Goal: Task Accomplishment & Management: Manage account settings

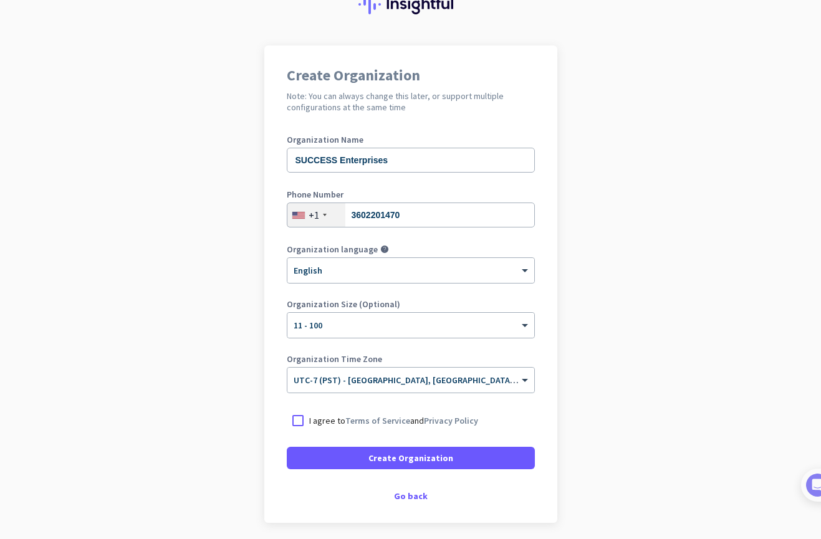
scroll to position [102, 0]
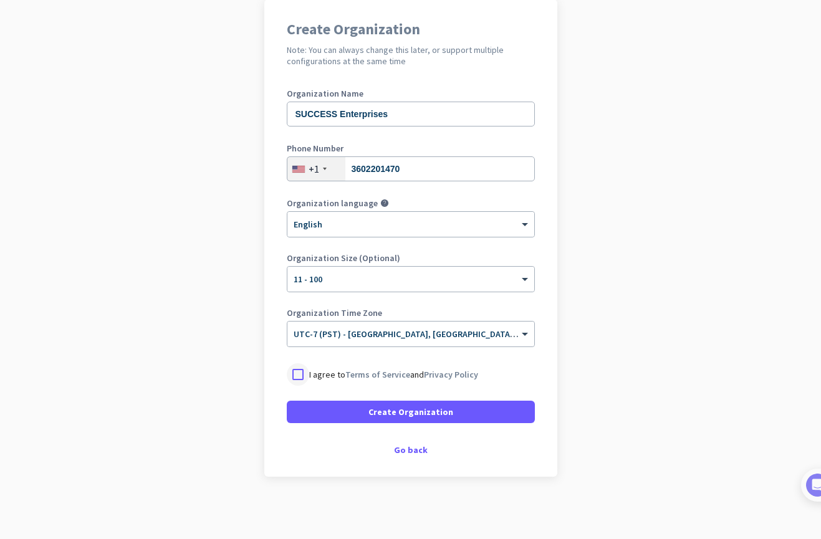
click at [296, 372] on div at bounding box center [298, 374] width 22 height 22
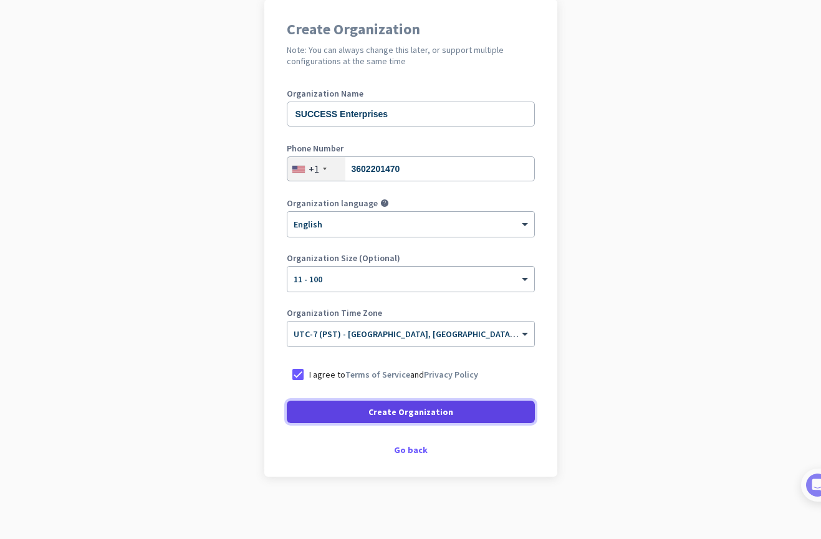
click at [422, 412] on span "Create Organization" at bounding box center [410, 412] width 85 height 12
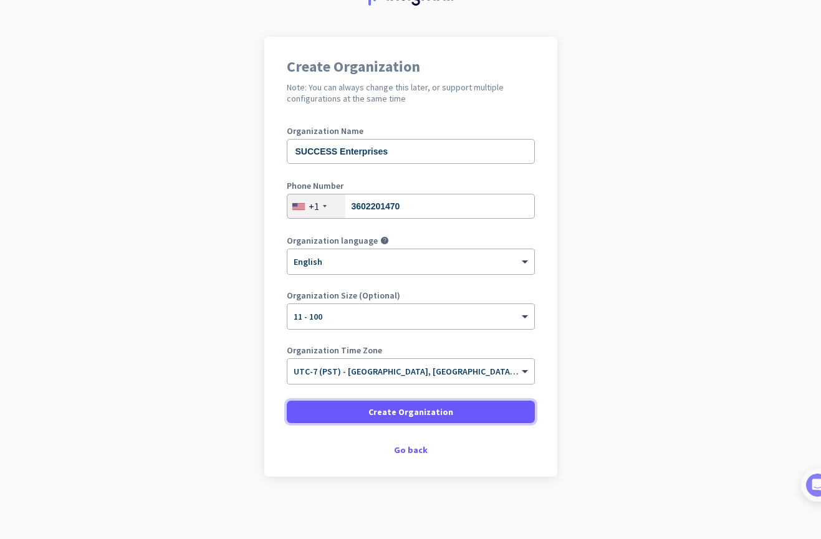
scroll to position [64, 0]
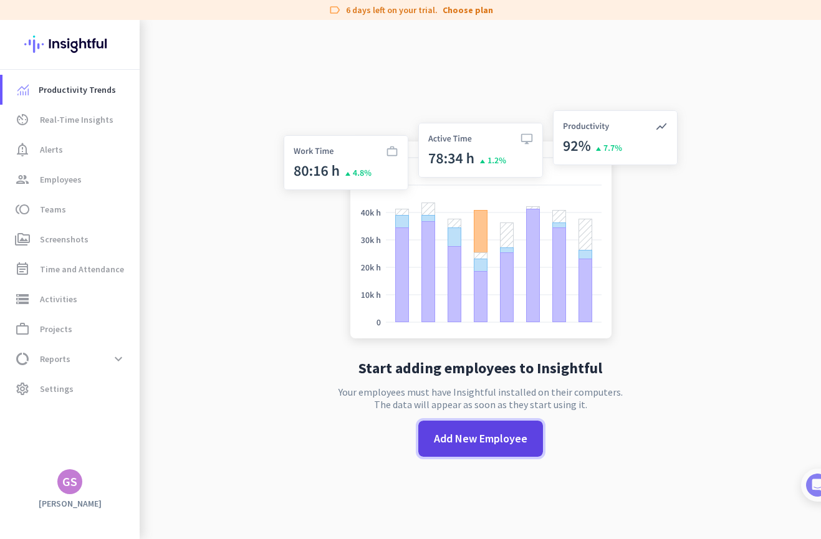
click at [492, 438] on span "Add New Employee" at bounding box center [480, 439] width 93 height 16
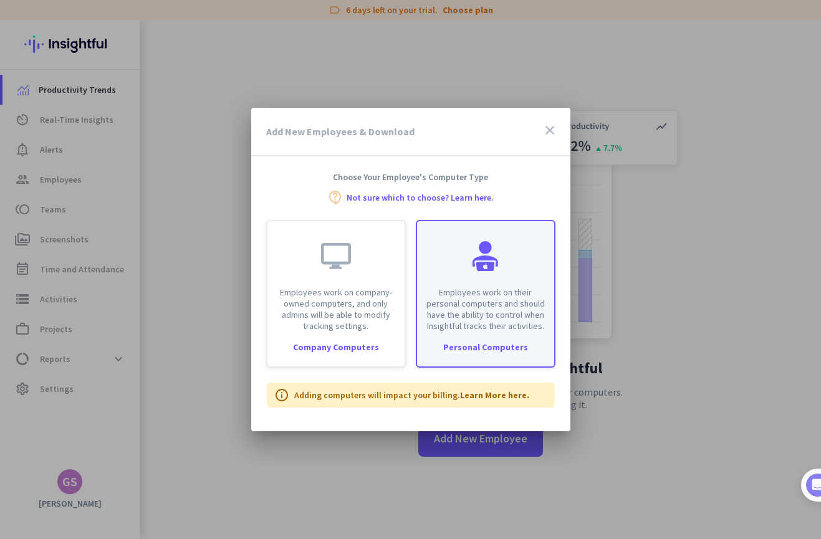
click at [492, 314] on p "Employees work on their personal computers and should have the ability to contr…" at bounding box center [485, 309] width 122 height 45
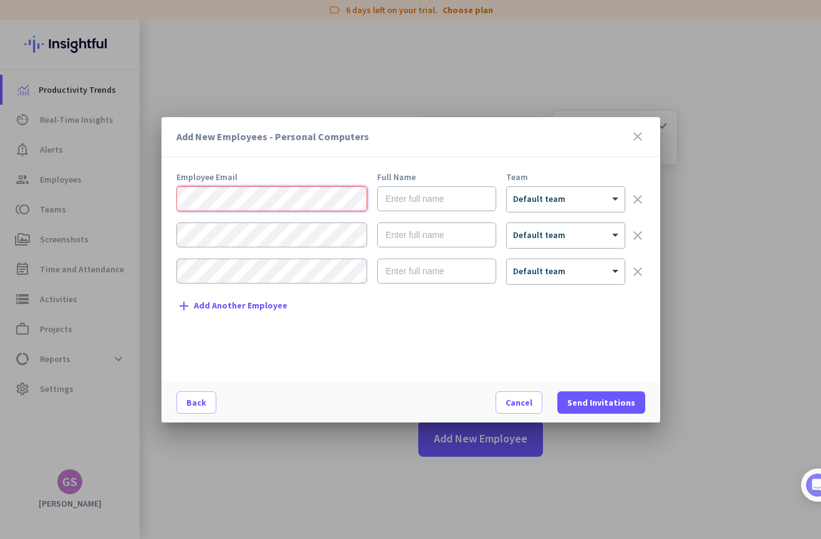
click at [141, 194] on div "Add New Employees - Personal Computers close Employee Email Full Name Team × De…" at bounding box center [410, 269] width 821 height 539
paste input "[EMAIL_ADDRESS][PERSON_NAME][DOMAIN_NAME]"
type input "[EMAIL_ADDRESS][PERSON_NAME][DOMAIN_NAME]"
click at [427, 199] on input "text" at bounding box center [436, 198] width 119 height 25
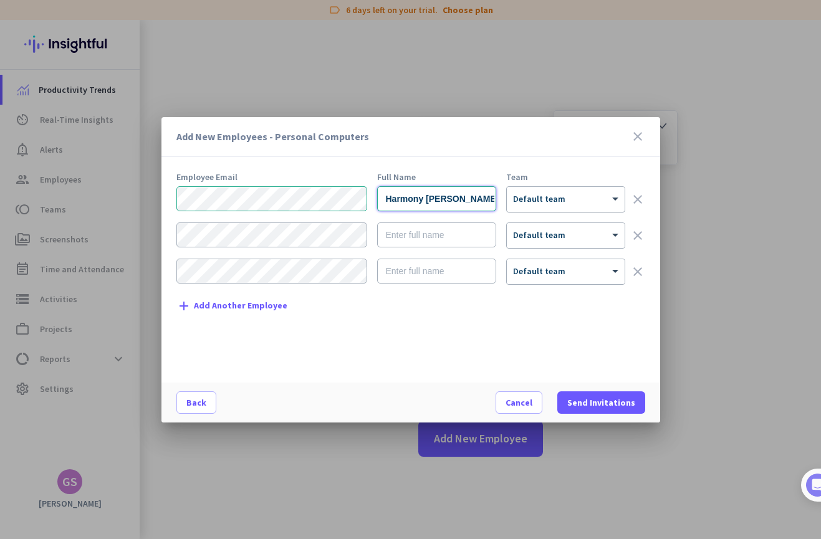
type input "Harmony [PERSON_NAME]"
click at [580, 196] on div at bounding box center [566, 195] width 118 height 11
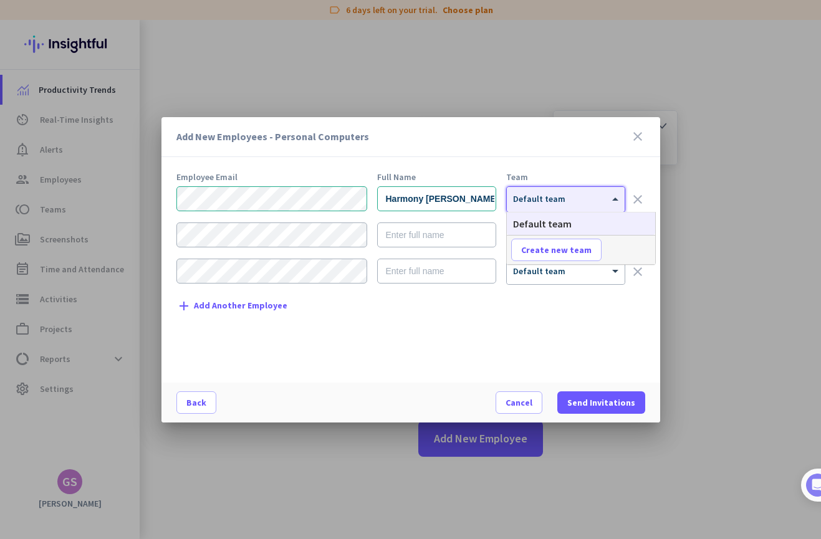
click at [578, 170] on div "Add New Employees - Personal Computers close Employee Email Full Name Team Harm…" at bounding box center [410, 269] width 499 height 305
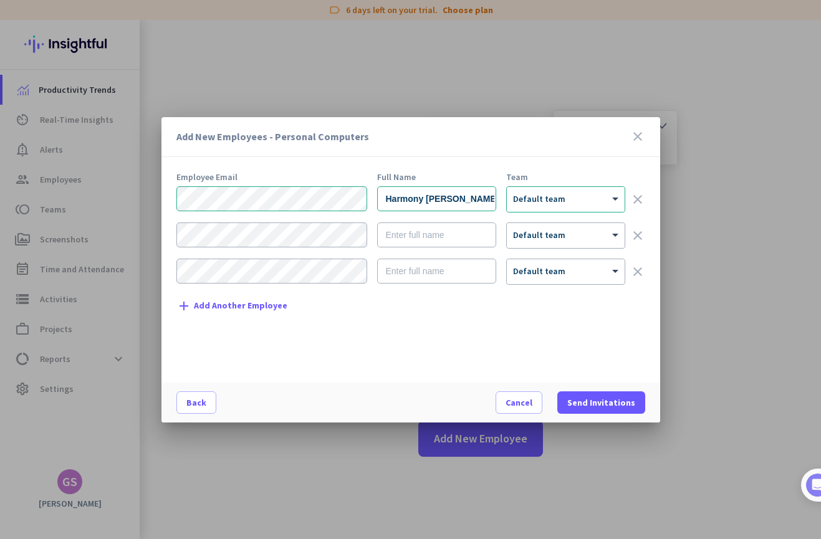
click at [383, 355] on div "Employee Email Full Name Team Harmony [PERSON_NAME] × Default team clear × Defa…" at bounding box center [415, 272] width 479 height 198
click at [154, 223] on div "Add New Employees - Personal Computers close Employee Email Full Name Team Harm…" at bounding box center [410, 269] width 821 height 539
click at [453, 235] on input "text" at bounding box center [436, 235] width 119 height 25
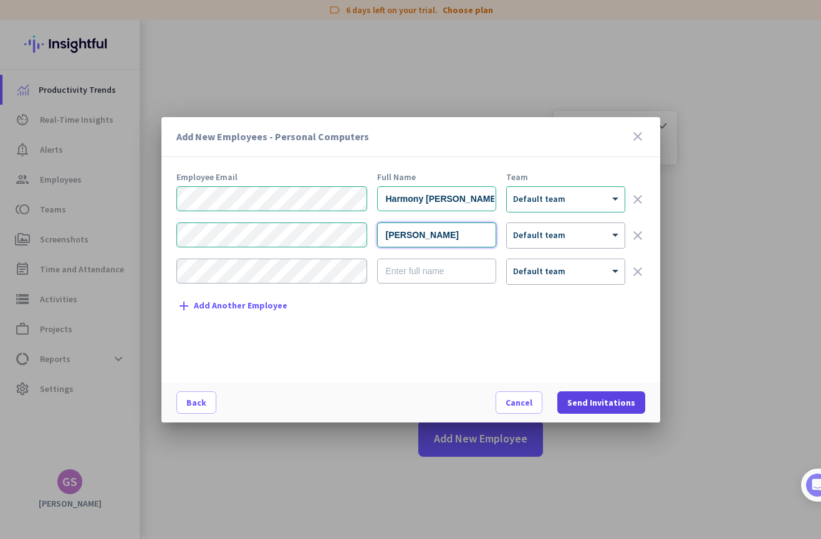
type input "[PERSON_NAME]"
click at [625, 399] on span "Send Invitations" at bounding box center [601, 402] width 68 height 12
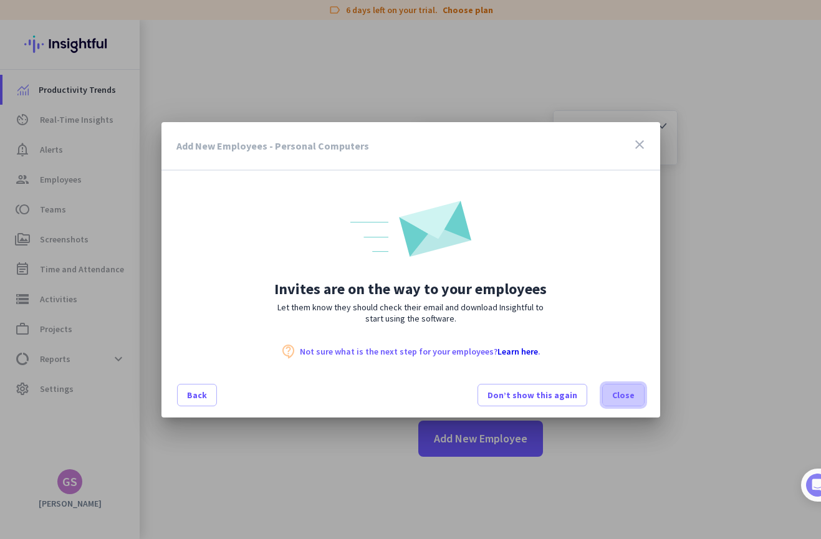
click at [633, 393] on span "Close" at bounding box center [623, 395] width 22 height 12
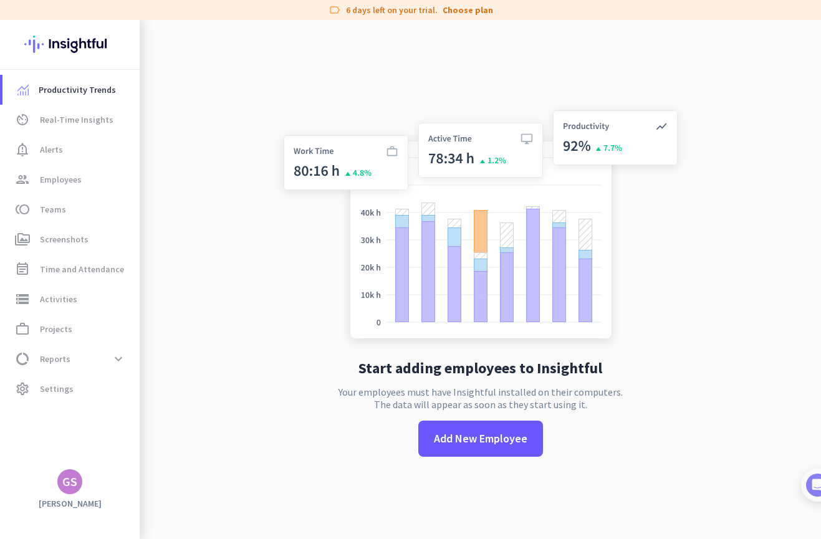
click at [232, 82] on app-no-employees "Start adding employees to Insightful Your employees must have Insightful instal…" at bounding box center [480, 289] width 681 height 539
click at [473, 9] on link "Choose plan" at bounding box center [468, 10] width 50 height 12
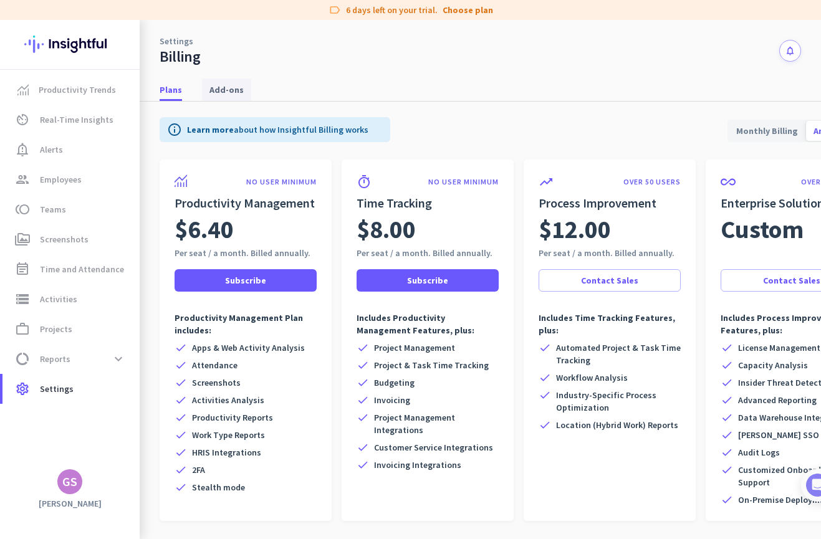
click at [226, 87] on span "Add-ons" at bounding box center [226, 90] width 34 height 12
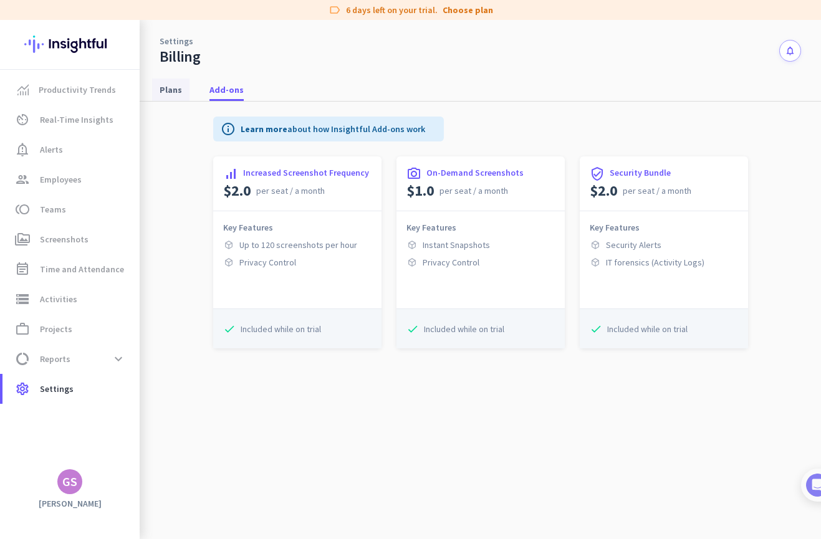
click at [175, 85] on span "Plans" at bounding box center [171, 90] width 22 height 12
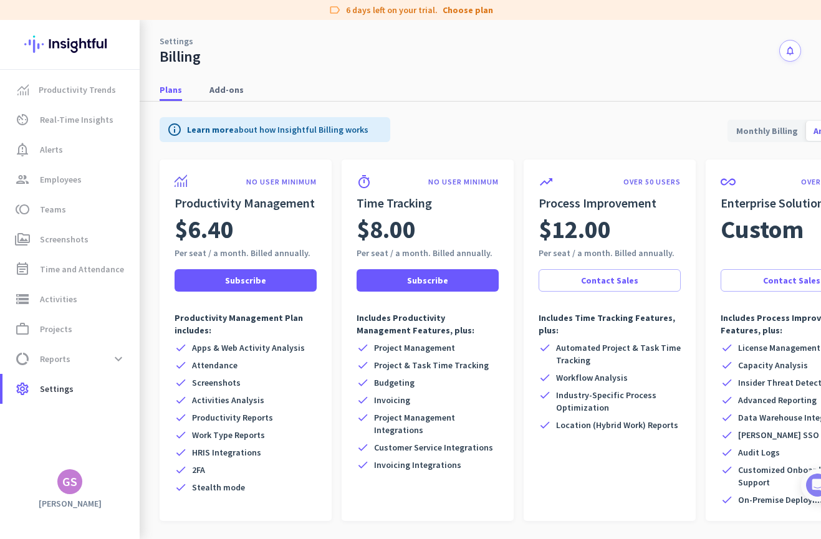
scroll to position [32, 0]
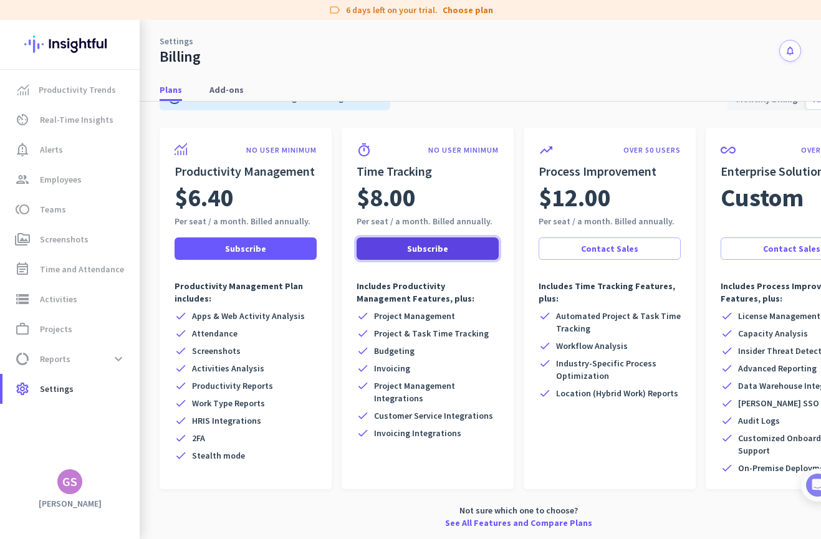
click at [456, 249] on span at bounding box center [428, 249] width 142 height 30
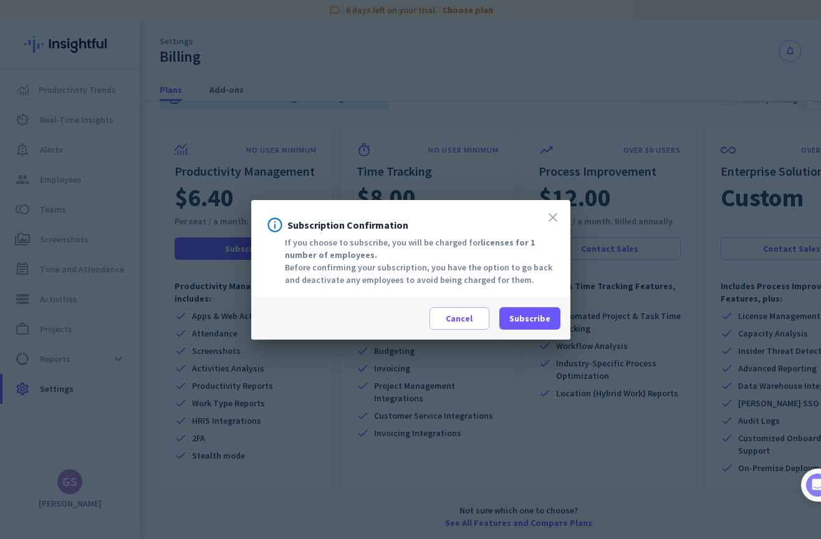
click at [550, 217] on icon "close" at bounding box center [552, 217] width 15 height 15
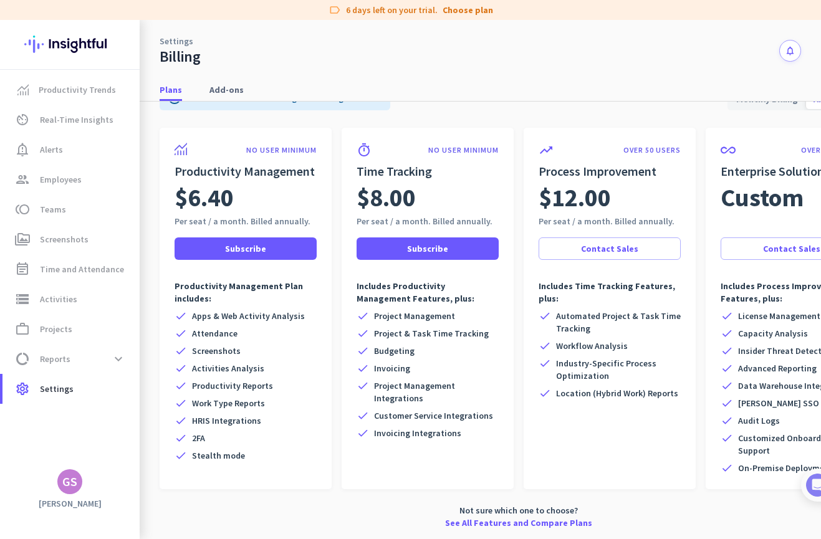
scroll to position [0, 0]
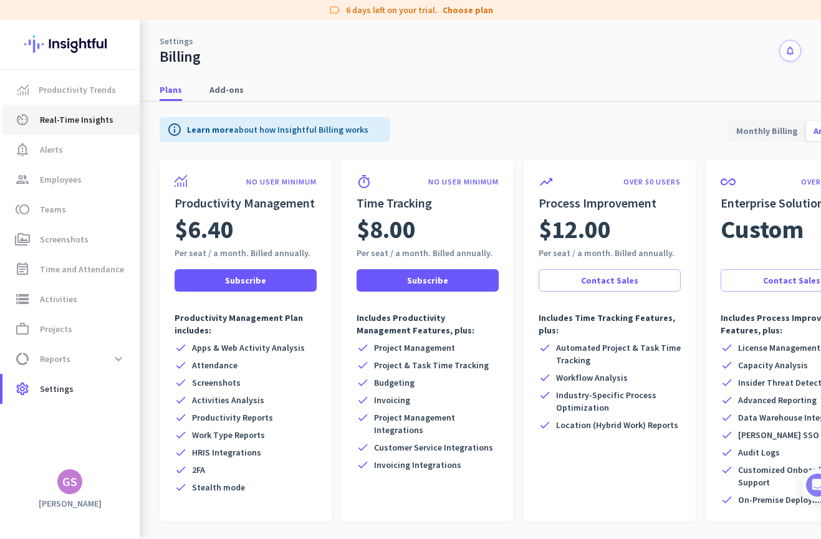
click at [75, 111] on link "av_timer Real-Time Insights" at bounding box center [70, 120] width 137 height 30
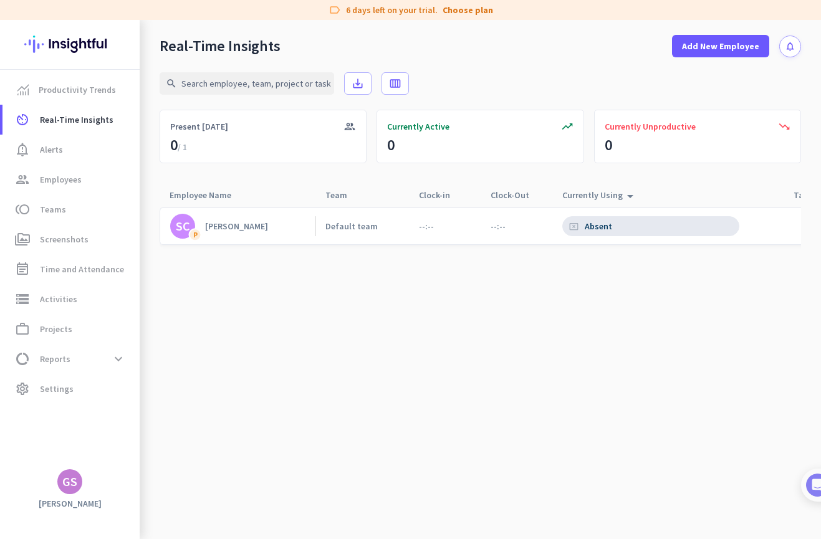
click at [235, 224] on div "[PERSON_NAME]" at bounding box center [236, 226] width 63 height 11
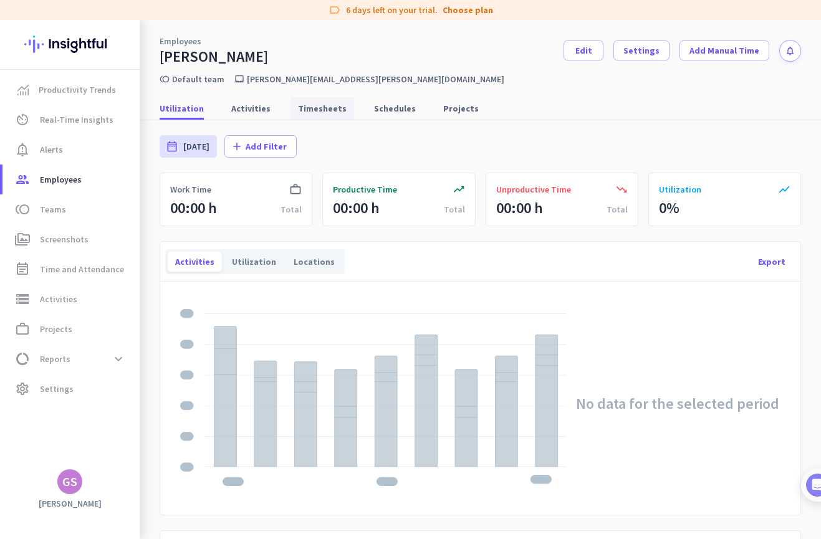
click at [290, 109] on link "Timesheets" at bounding box center [322, 108] width 64 height 22
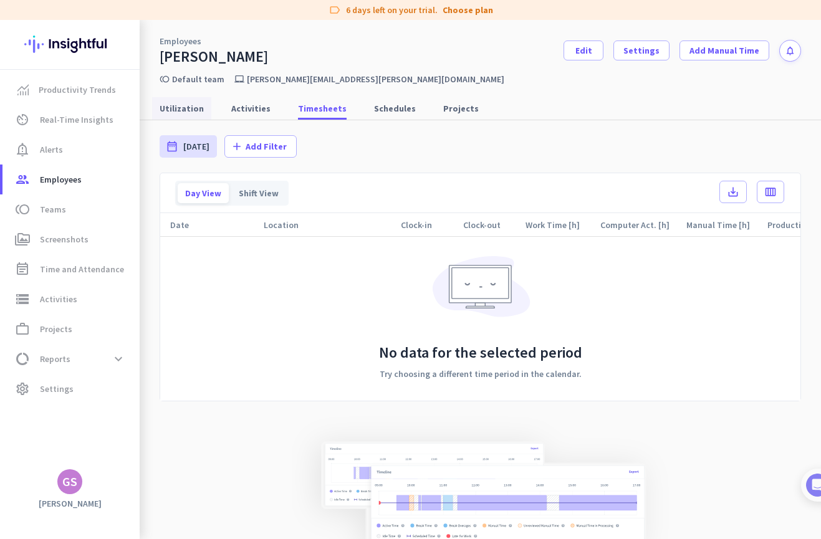
click at [194, 103] on span "Utilization" at bounding box center [182, 108] width 44 height 12
